Goal: Information Seeking & Learning: Learn about a topic

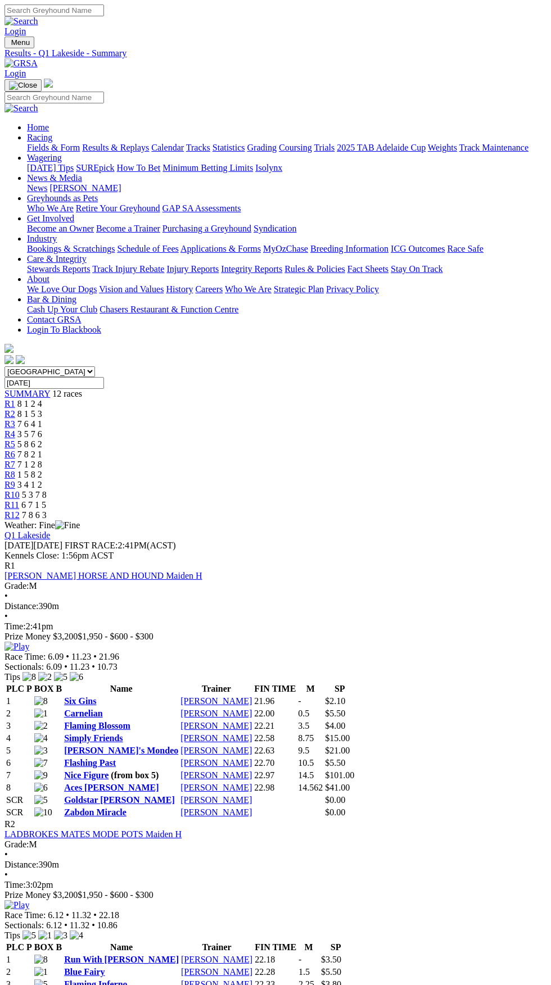
select select "WA"
click at [4, 366] on select "South Australia New South Wales Northern Territory Queensland Tasmania Victoria…" at bounding box center [49, 371] width 90 height 11
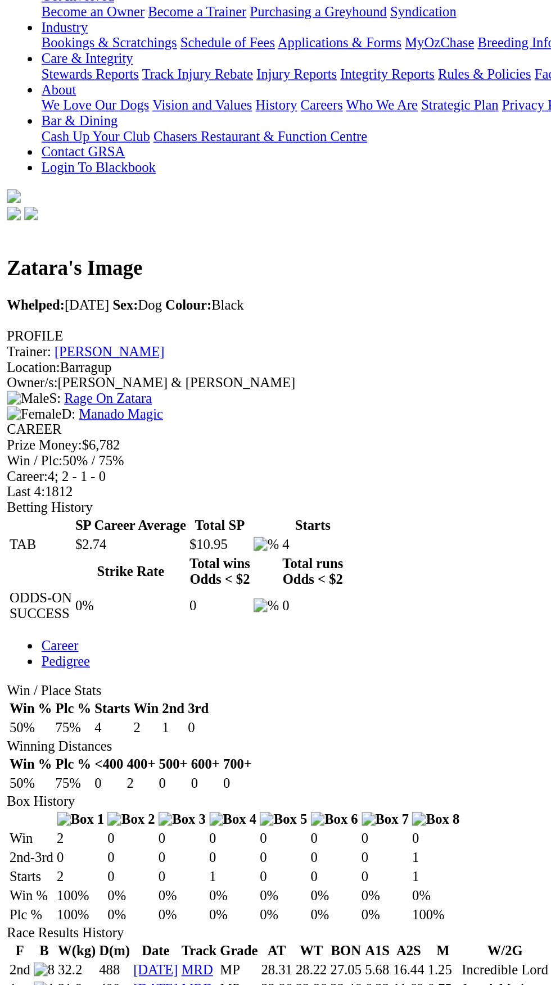
scroll to position [215, 0]
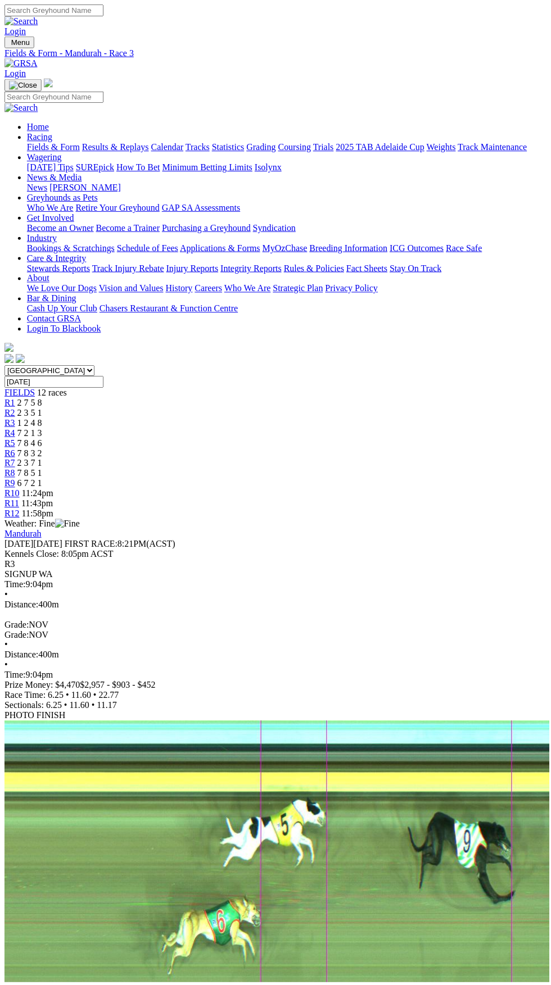
click at [104, 377] on input "Friday, 22 Aug 2025" at bounding box center [53, 383] width 99 height 12
type input "Today, 26 Aug 2025"
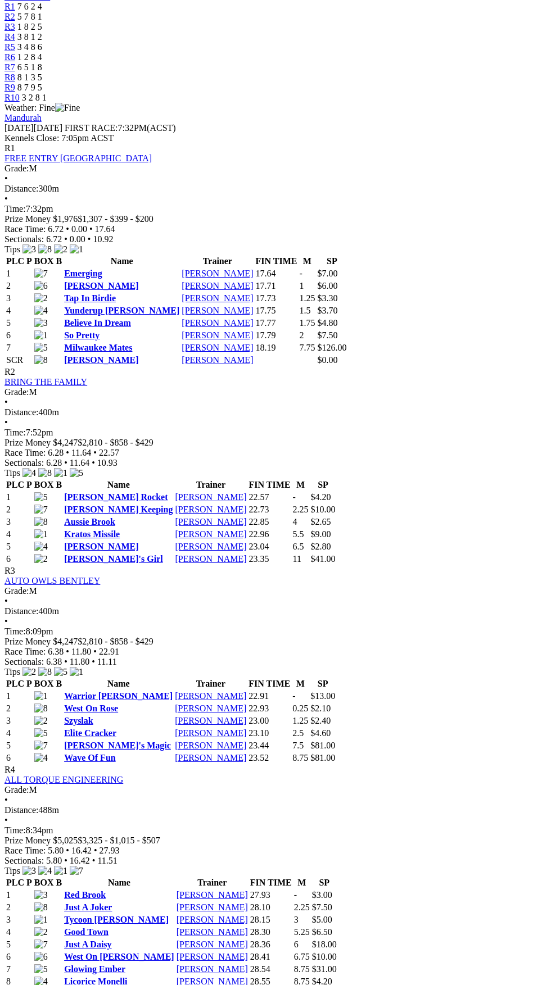
scroll to position [401, 0]
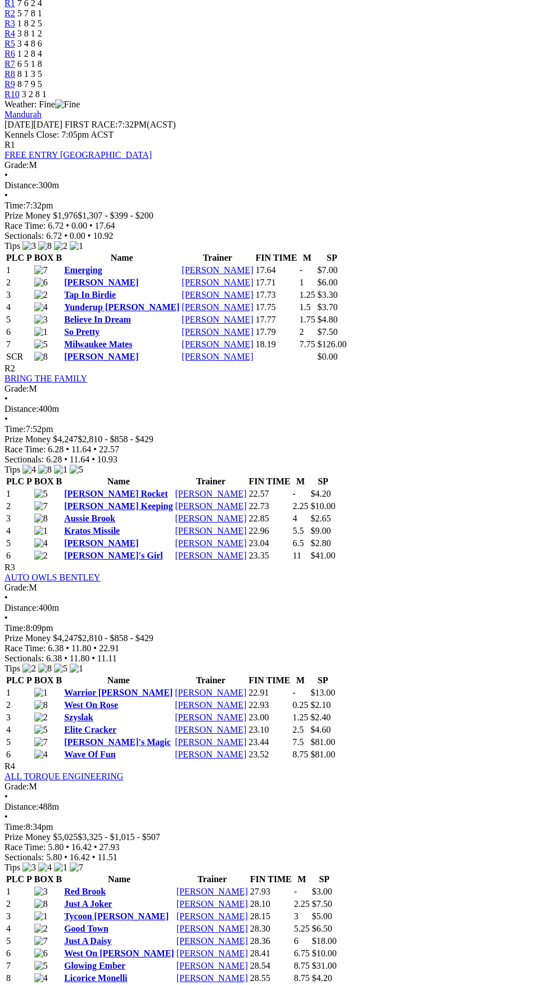
click at [121, 688] on link "Warrior [PERSON_NAME]" at bounding box center [118, 693] width 108 height 10
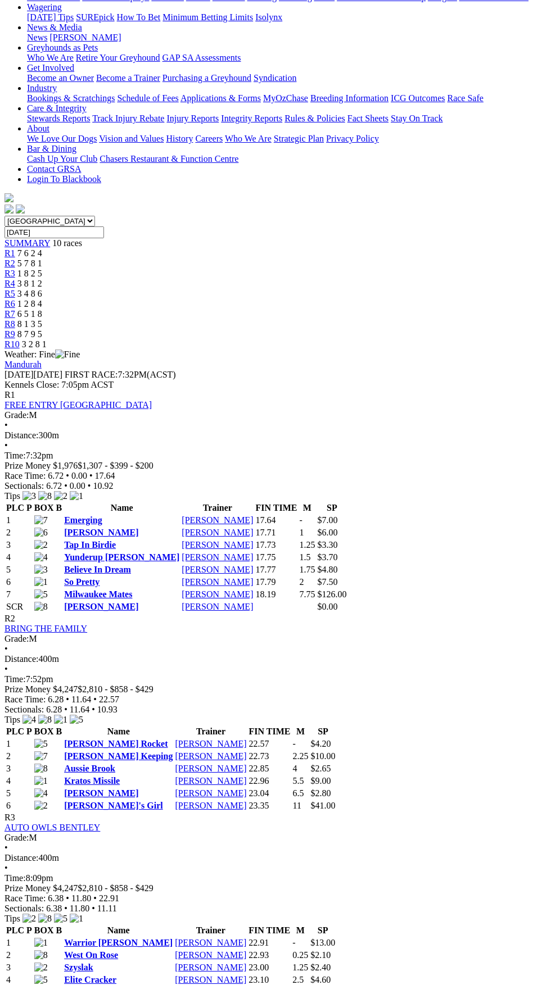
scroll to position [146, 0]
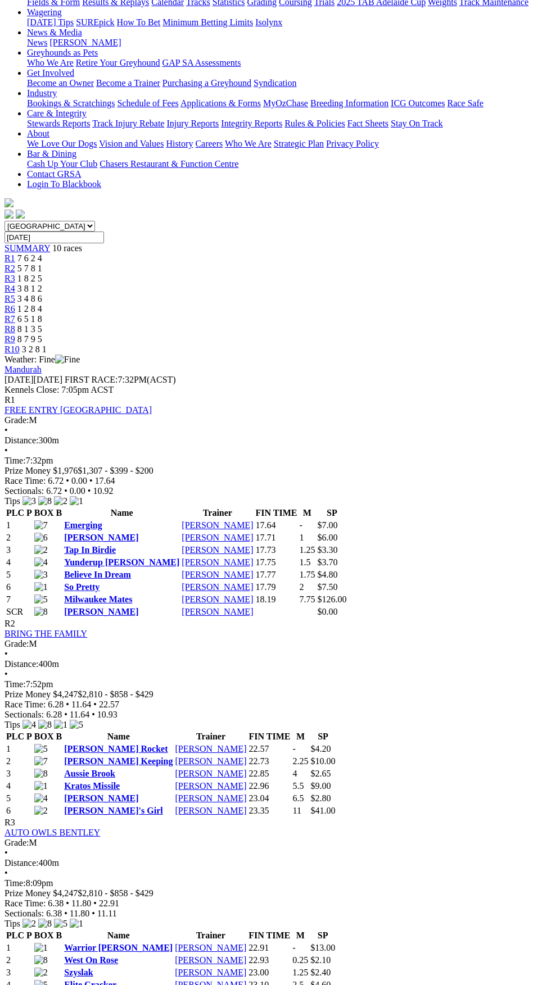
click at [131, 943] on link "Warrior [PERSON_NAME]" at bounding box center [118, 948] width 108 height 10
